Goal: Task Accomplishment & Management: Complete application form

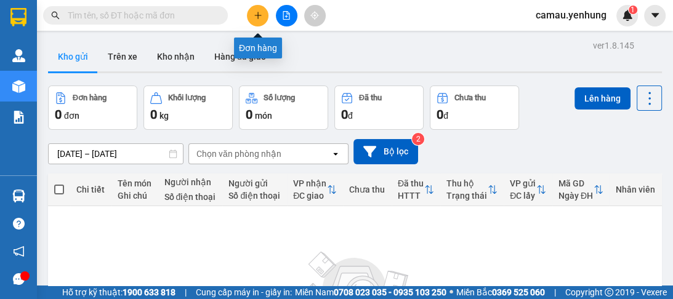
click at [260, 14] on icon "plus" at bounding box center [258, 15] width 9 height 9
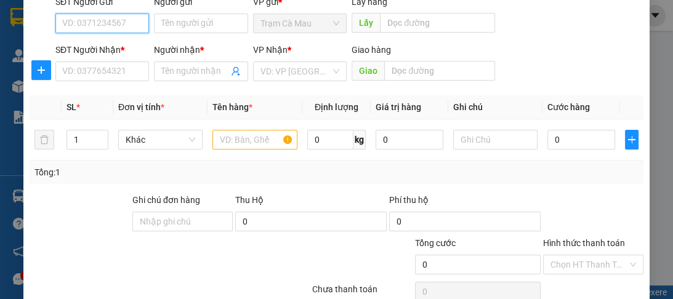
scroll to position [155, 0]
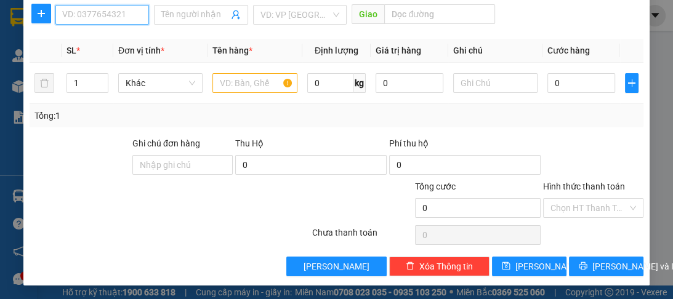
click at [125, 22] on input "SĐT Người Nhận *" at bounding box center [102, 15] width 94 height 20
type input "0906573433"
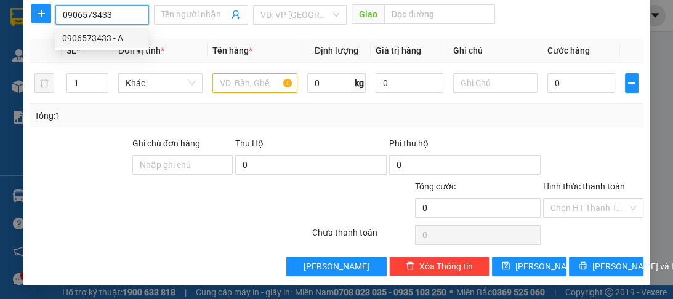
click at [121, 39] on div "0906573433 - A" at bounding box center [101, 38] width 78 height 14
type input "A"
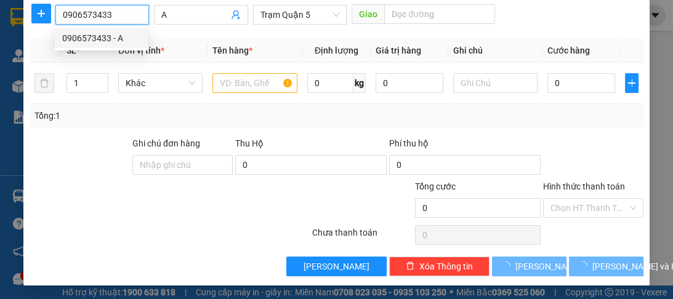
type input "80.000"
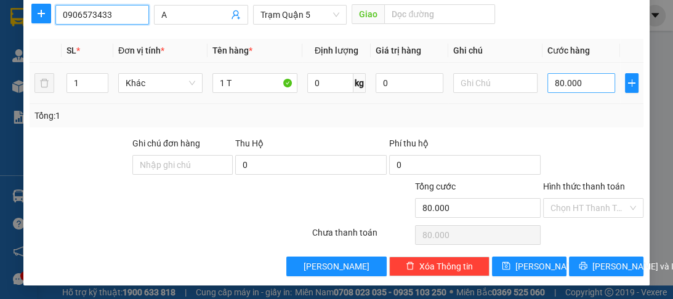
type input "0906573433"
click at [335, 91] on input "80.000" at bounding box center [582, 83] width 68 height 20
type input "0"
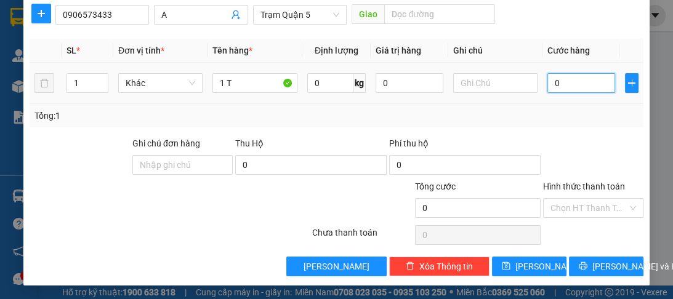
type input "5"
type input "05"
type input "59"
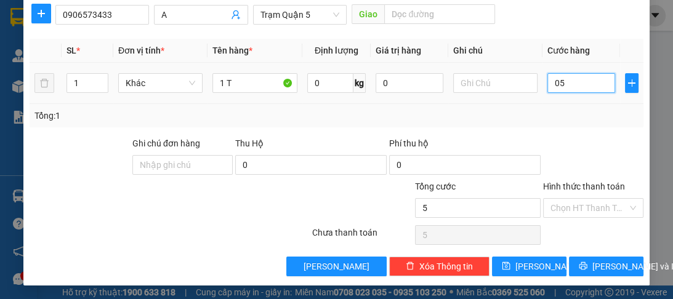
type input "059"
type input "5"
type input "05"
type input "50"
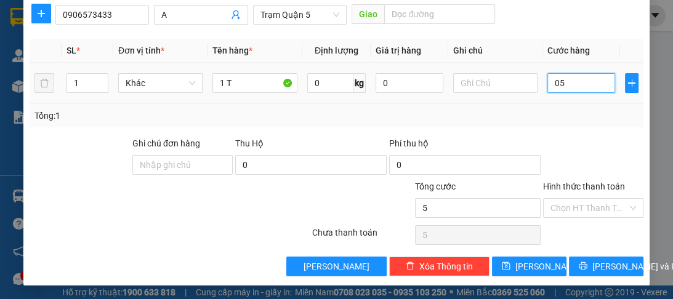
type input "50"
type input "050"
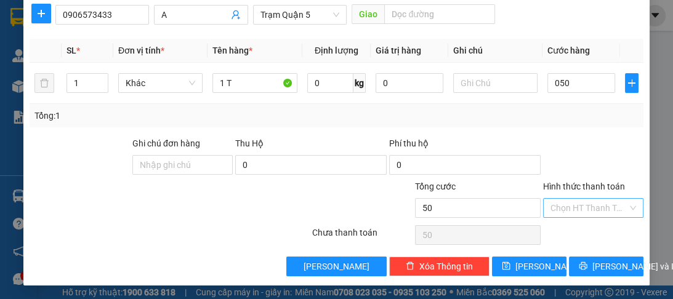
type input "50.000"
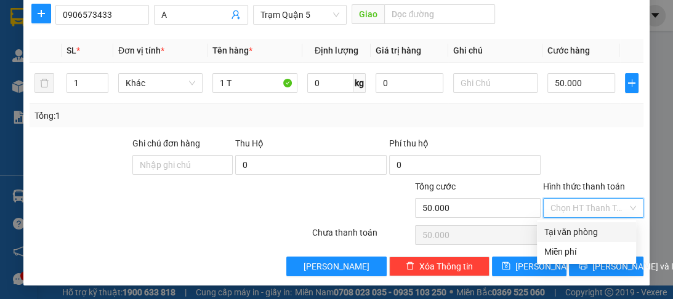
click at [335, 119] on input "Hình thức thanh toán" at bounding box center [589, 208] width 77 height 18
click at [335, 119] on div "Tại văn phòng" at bounding box center [587, 232] width 84 height 14
type input "0"
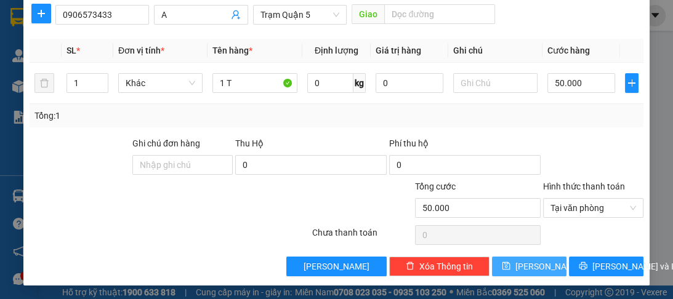
click at [335, 119] on span "[PERSON_NAME]" at bounding box center [549, 267] width 66 height 14
type input "0"
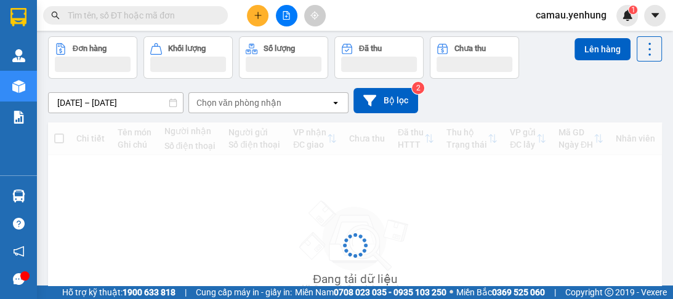
scroll to position [57, 0]
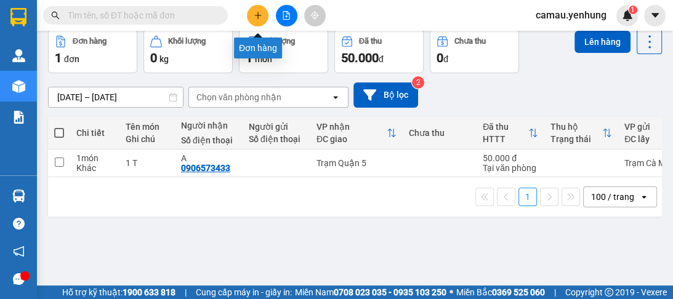
click at [256, 15] on icon "plus" at bounding box center [258, 15] width 9 height 9
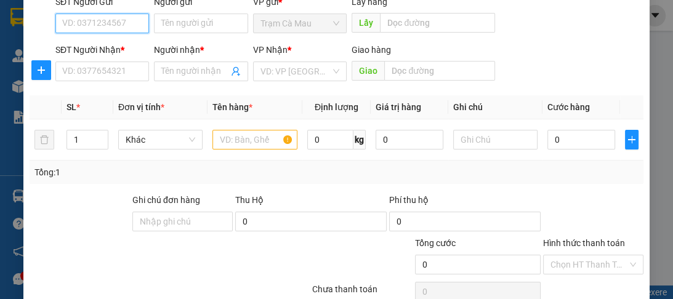
scroll to position [148, 0]
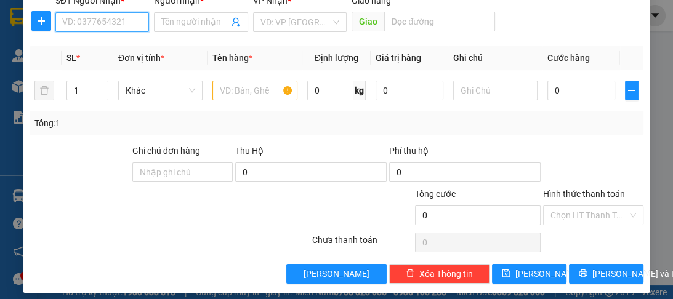
click at [104, 30] on input "SĐT Người Nhận *" at bounding box center [102, 22] width 94 height 20
click at [101, 48] on div "0919024815 - a" at bounding box center [101, 46] width 78 height 14
type input "0919024815"
type input "a"
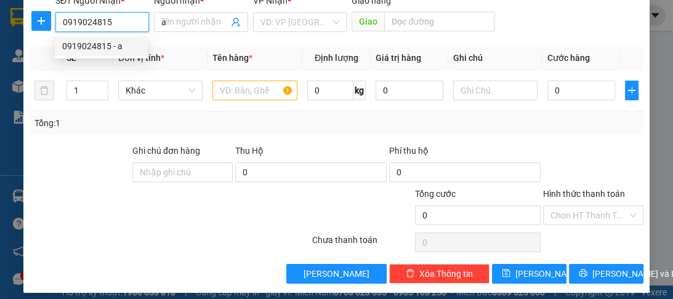
type input "200.000"
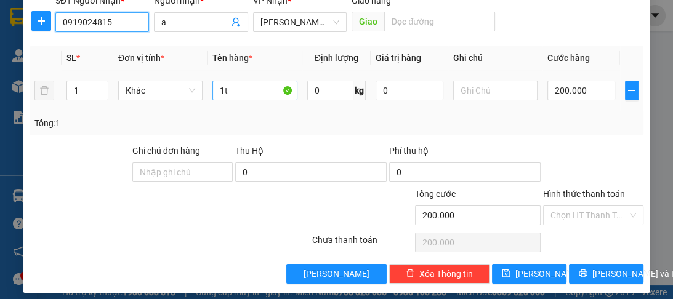
type input "0919024815"
click at [224, 99] on input "1t" at bounding box center [255, 91] width 84 height 20
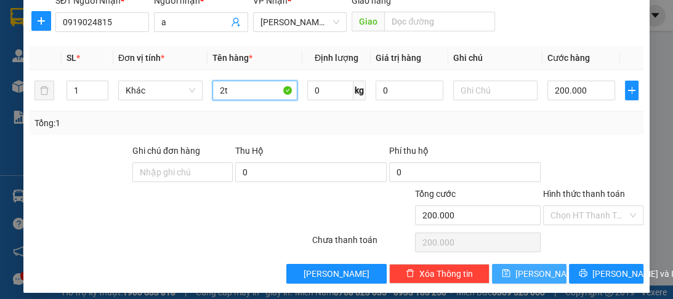
type input "2t"
click at [535, 275] on span "[PERSON_NAME]" at bounding box center [549, 274] width 66 height 14
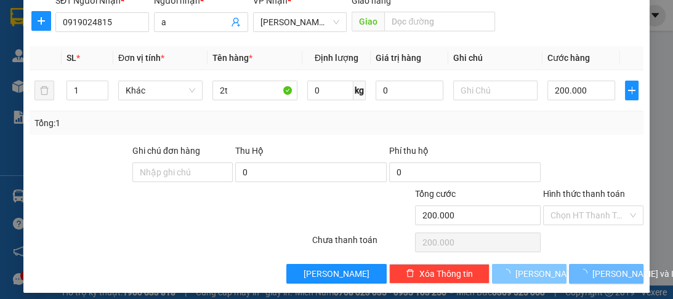
type input "0"
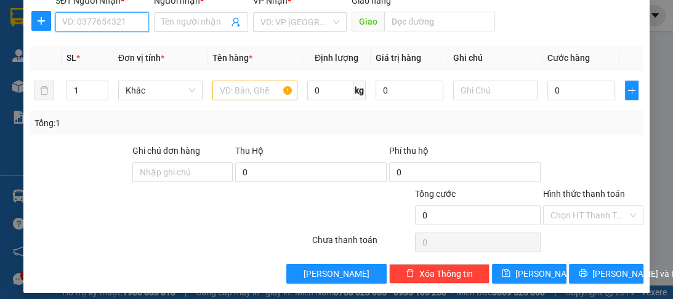
click at [62, 22] on input "SĐT Người Nhận *" at bounding box center [102, 22] width 94 height 20
click at [94, 25] on input "SĐT Người Nhận *" at bounding box center [102, 22] width 94 height 20
type input "0832227759"
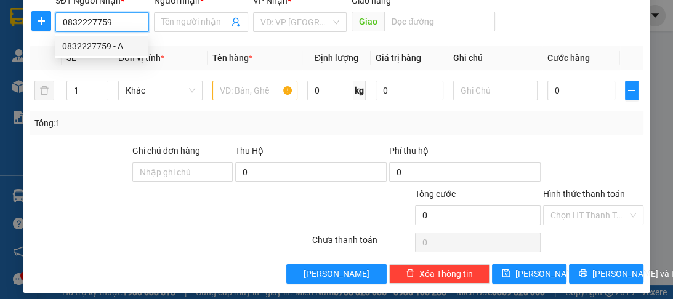
click at [96, 41] on div "0832227759 - A" at bounding box center [101, 46] width 78 height 14
type input "A"
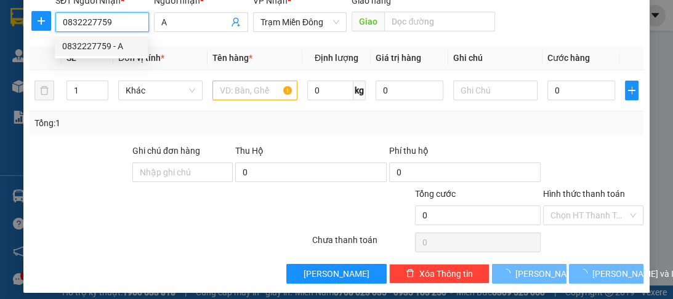
type input "30.000"
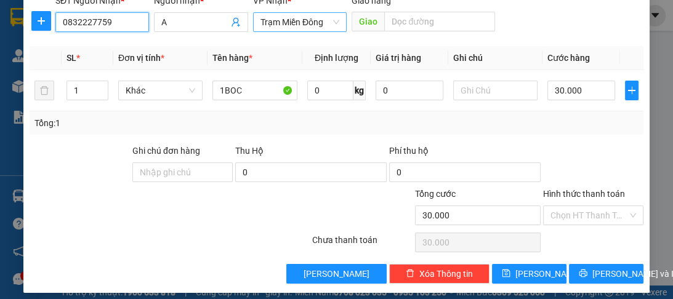
click at [328, 22] on span "Trạm Miền Đông" at bounding box center [300, 22] width 79 height 18
type input "0832227759"
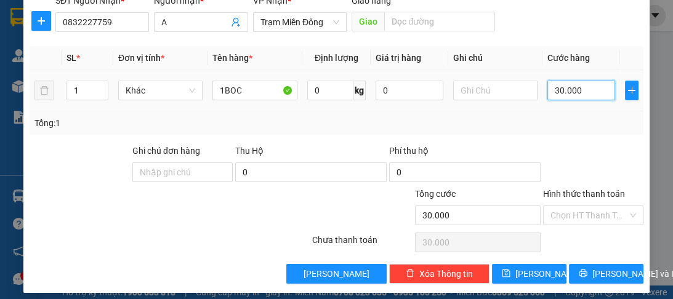
click at [569, 93] on input "30.000" at bounding box center [582, 91] width 68 height 20
click at [499, 95] on input "text" at bounding box center [495, 91] width 84 height 20
type input "cr40 +ship100"
click at [575, 94] on input "30.000" at bounding box center [582, 91] width 68 height 20
type input "0"
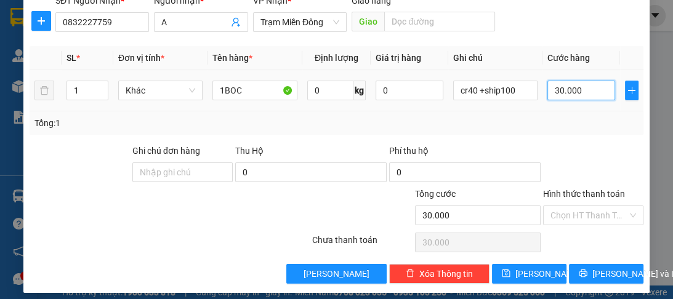
type input "0"
type input "1"
type input "01"
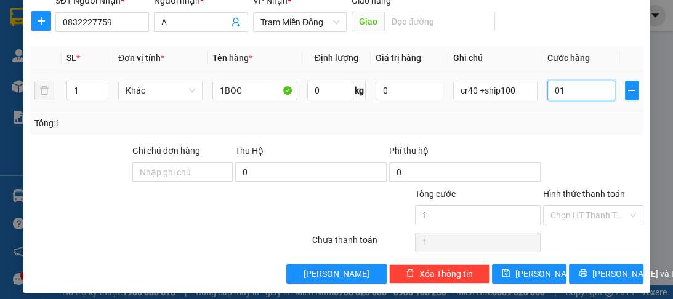
type input "14"
type input "014"
type input "140"
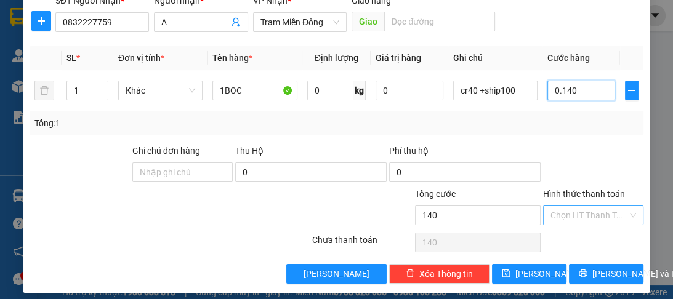
type input "0.140"
type input "140.000"
click at [577, 212] on input "Hình thức thanh toán" at bounding box center [589, 215] width 77 height 18
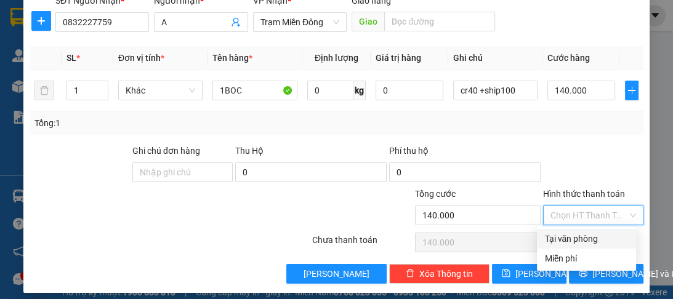
click at [574, 237] on div "Tại văn phòng" at bounding box center [587, 239] width 84 height 14
type input "0"
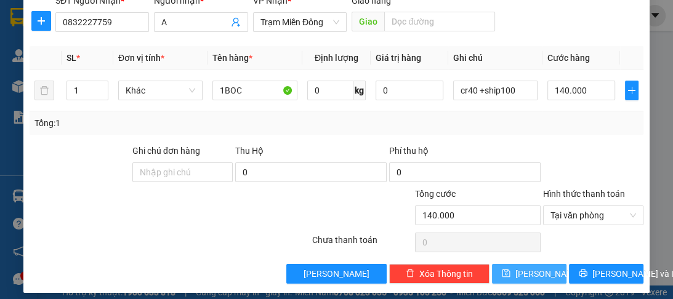
click at [548, 271] on button "[PERSON_NAME]" at bounding box center [529, 274] width 75 height 20
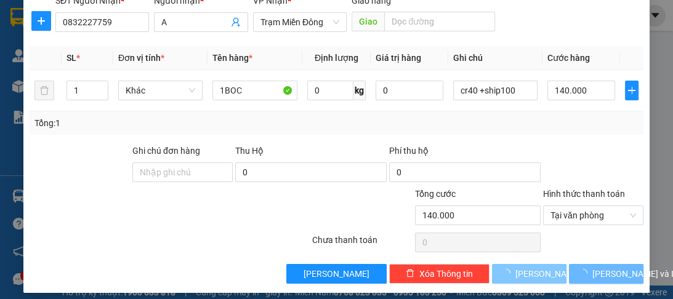
type input "0"
